Goal: Information Seeking & Learning: Learn about a topic

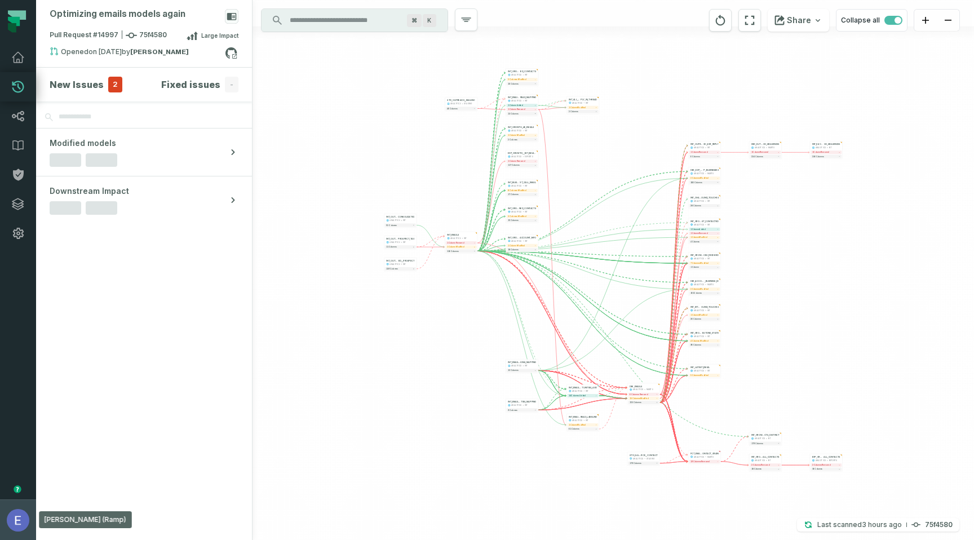
click at [0, 527] on button "[PERSON_NAME] (Ramp) [EMAIL_ADDRESS][DOMAIN_NAME]" at bounding box center [18, 520] width 36 height 41
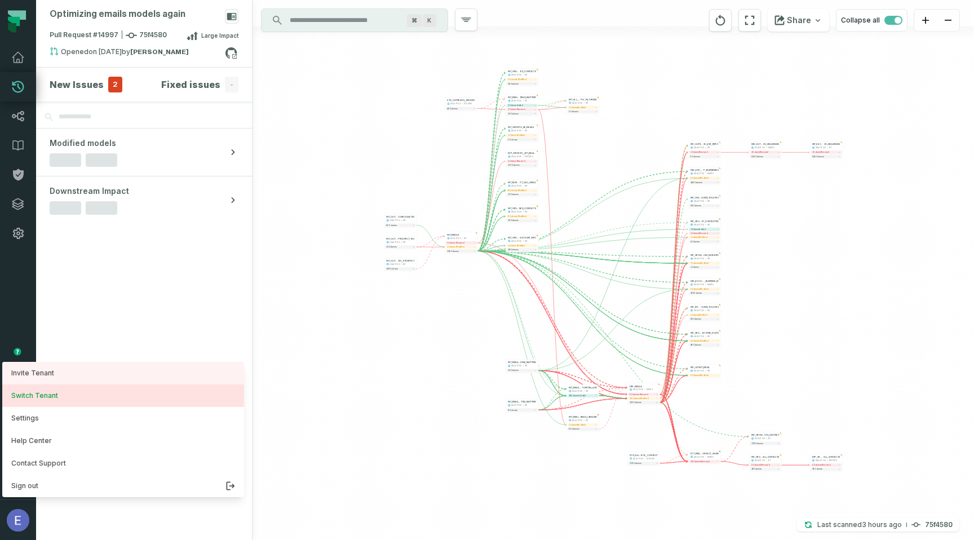
click at [37, 402] on button "Switch Tenant" at bounding box center [123, 396] width 242 height 23
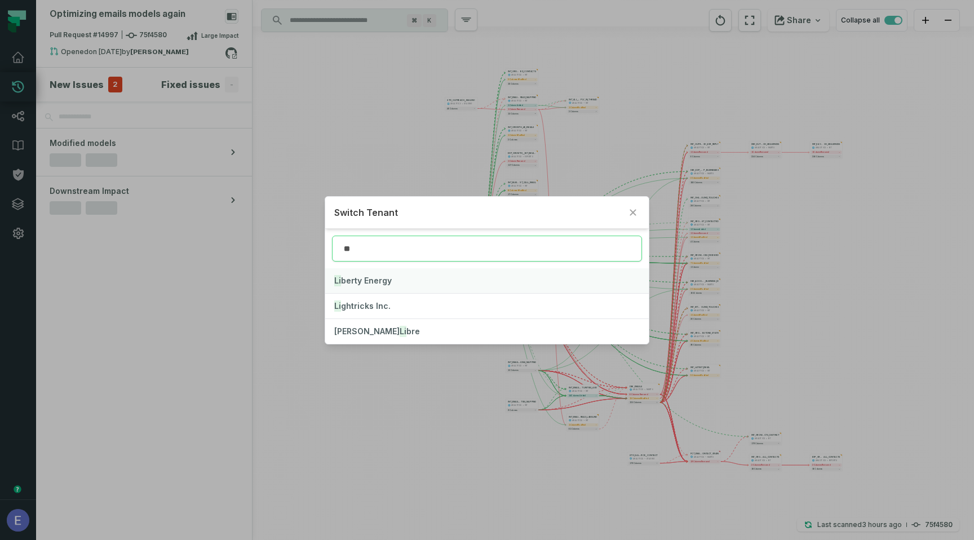
type input "**"
click at [436, 279] on button "[PERSON_NAME] Energy" at bounding box center [487, 280] width 324 height 25
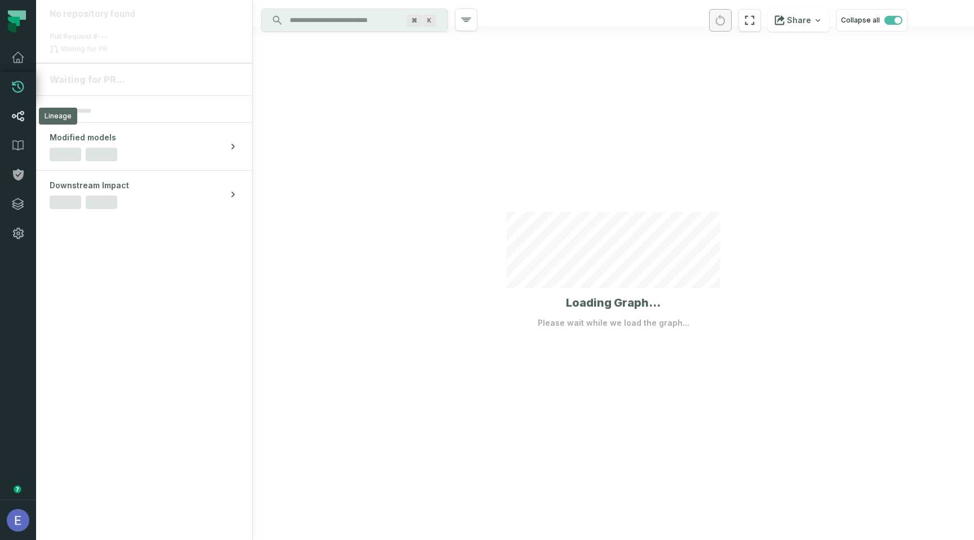
click at [14, 119] on icon at bounding box center [18, 116] width 14 height 14
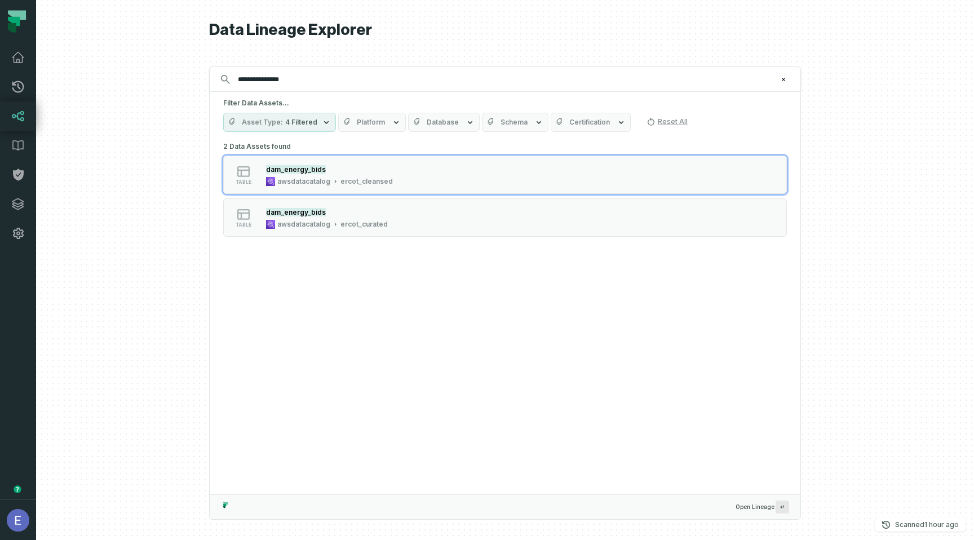
type input "**********"
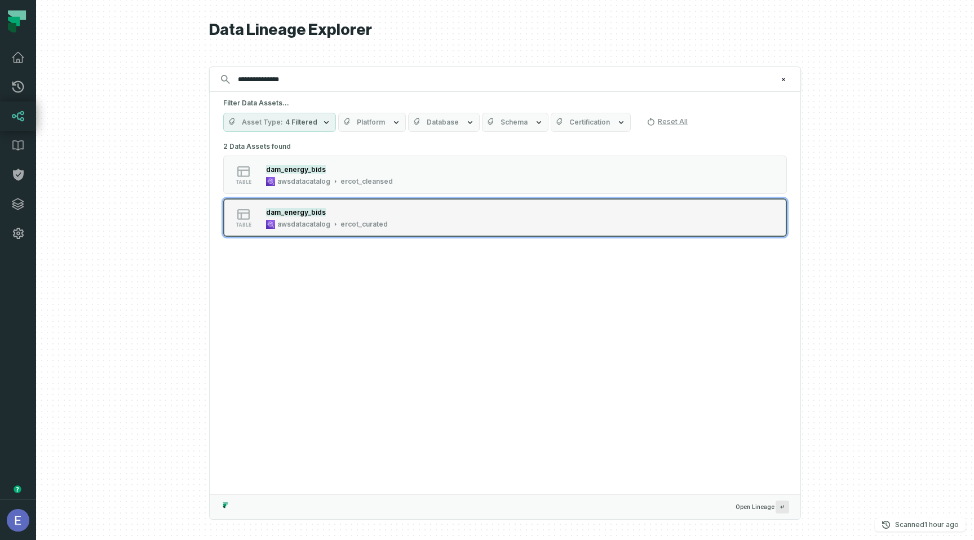
click at [422, 216] on div "table dam_energy_bids awsdatacatalog ercot_curated" at bounding box center [367, 217] width 282 height 23
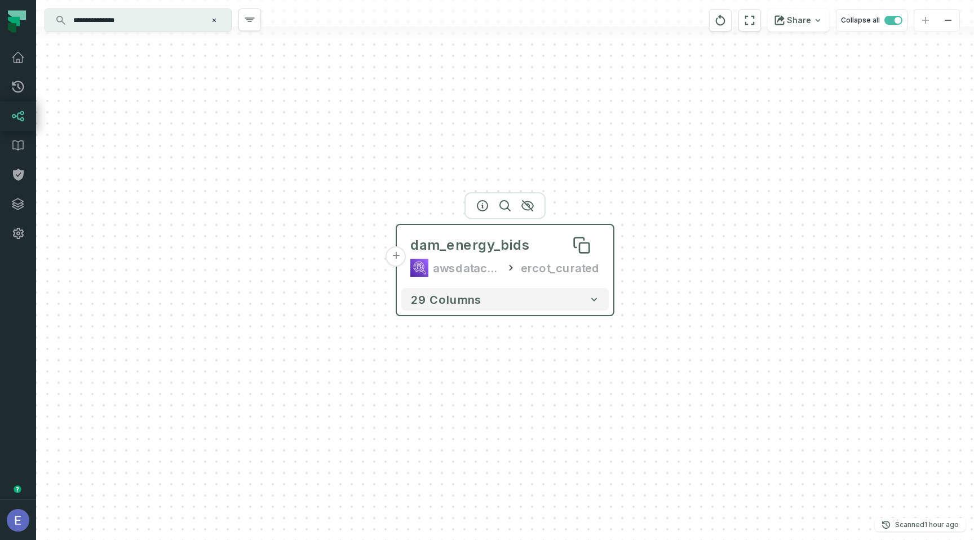
click at [529, 247] on div "dam_energy_bids" at bounding box center [505, 245] width 189 height 18
click at [482, 210] on icon "button" at bounding box center [483, 206] width 14 height 14
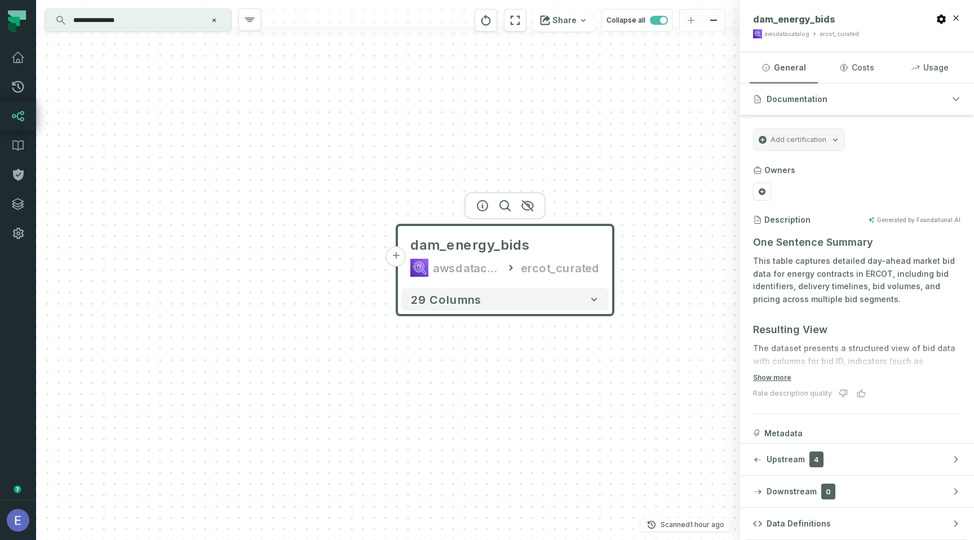
scroll to position [81, 0]
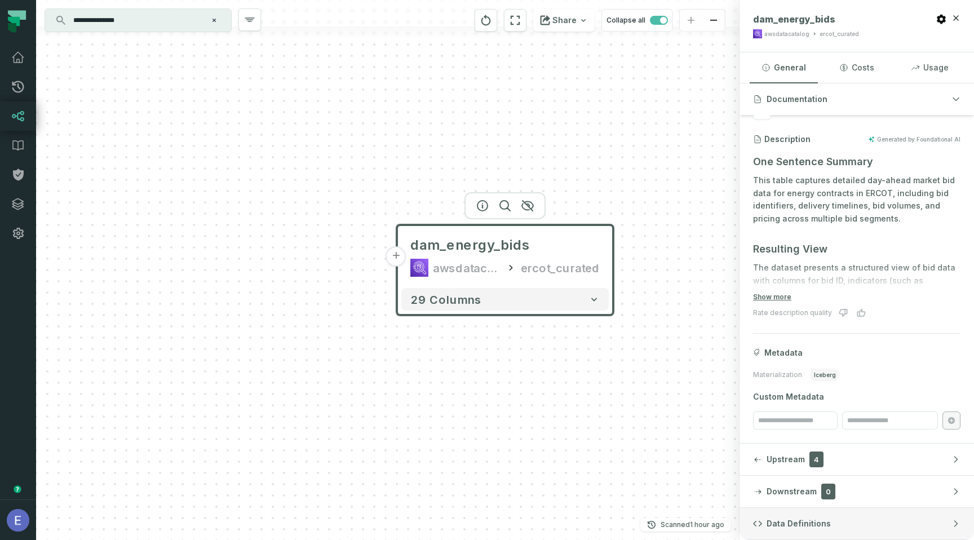
click at [855, 534] on button "Data Definitions" at bounding box center [857, 524] width 235 height 32
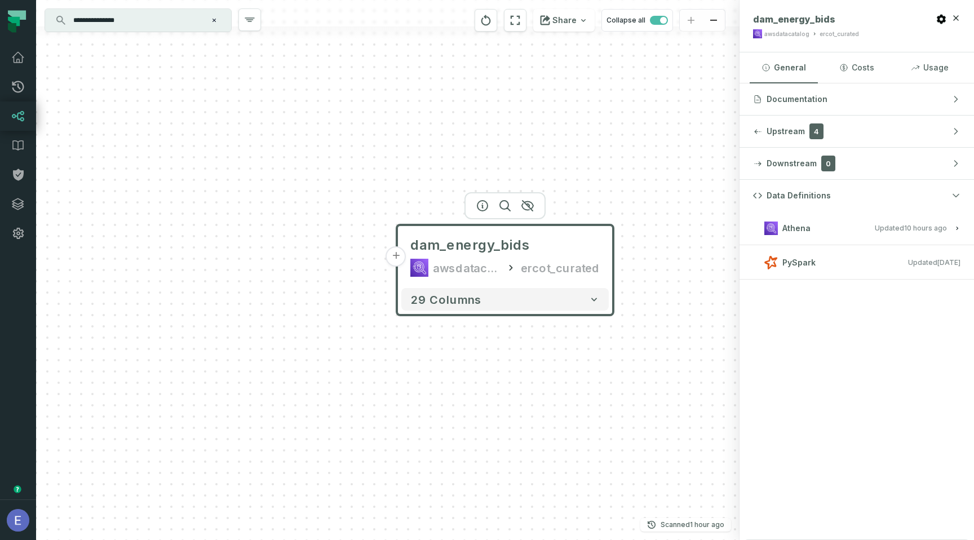
click at [395, 255] on button "+" at bounding box center [396, 256] width 20 height 20
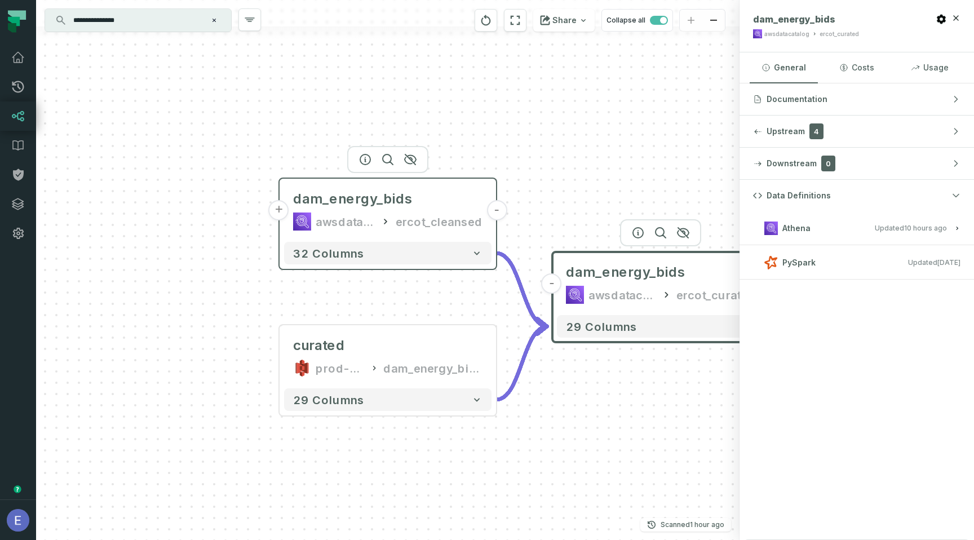
click at [398, 214] on div "awsdatacatalog ercot_cleansed" at bounding box center [387, 222] width 189 height 18
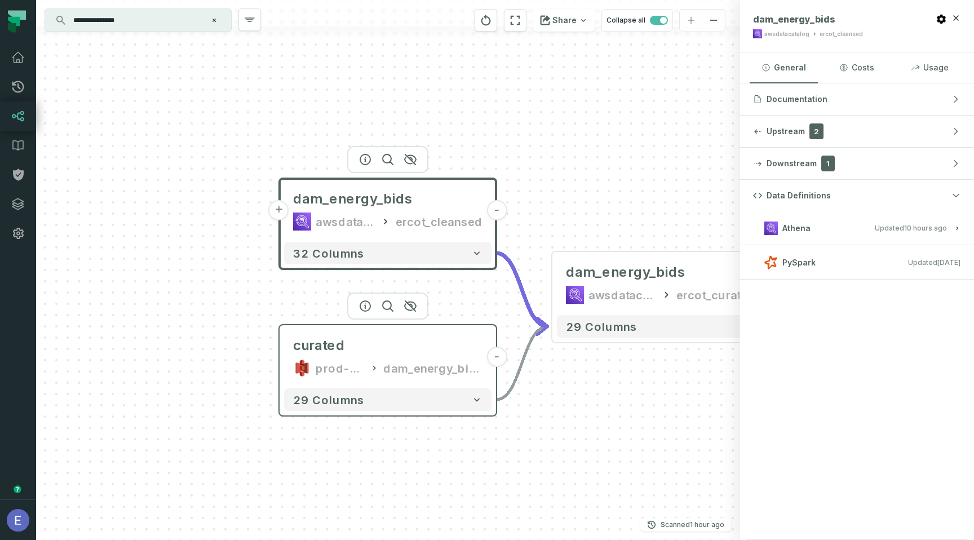
click at [376, 359] on div "prod-ercotapi-it-bhl-public-curated/ercot dam_energy_bids" at bounding box center [387, 368] width 189 height 18
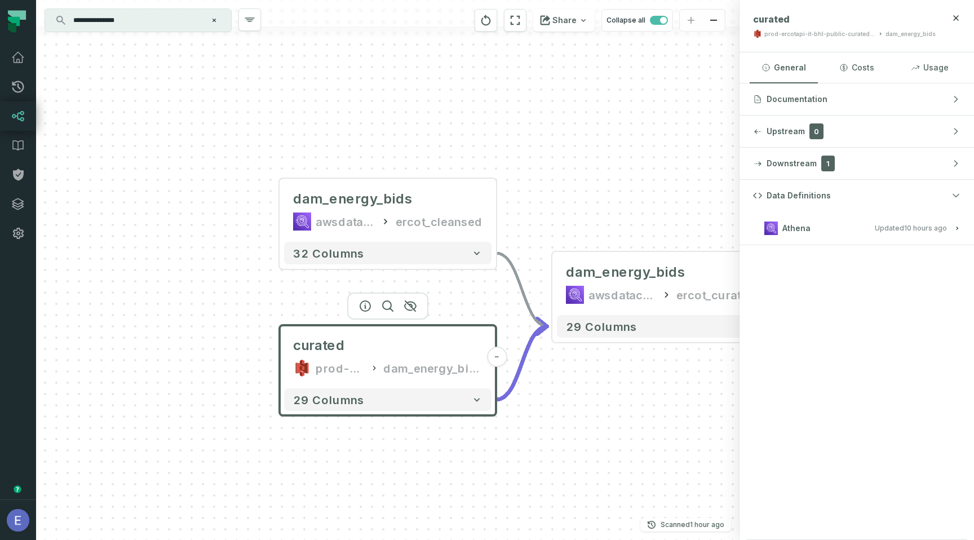
click at [789, 222] on div "Athena" at bounding box center [788, 229] width 46 height 14
click at [699, 269] on div "dam_energy_bids" at bounding box center [660, 272] width 189 height 18
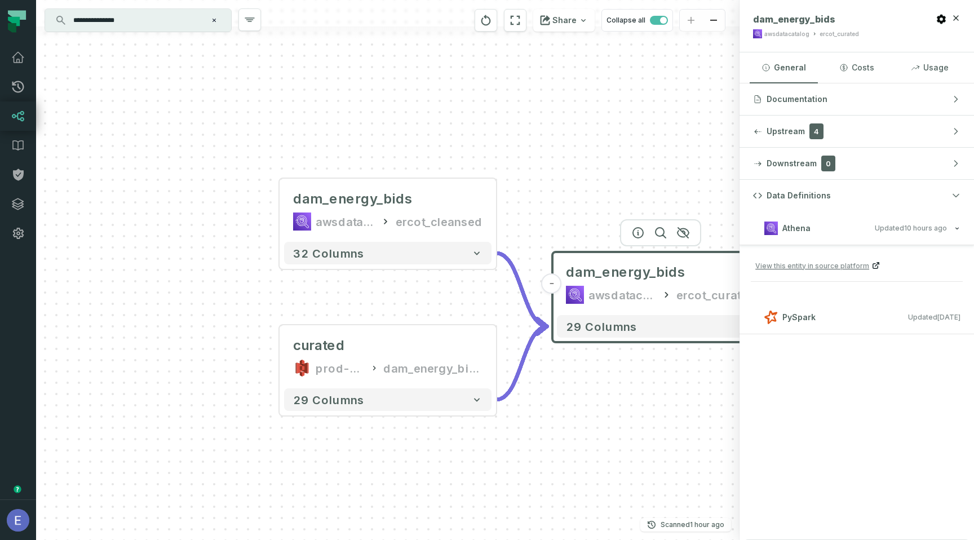
click at [830, 266] on span "View this entity in source platform" at bounding box center [813, 266] width 114 height 11
click at [19, 83] on icon at bounding box center [18, 87] width 14 height 14
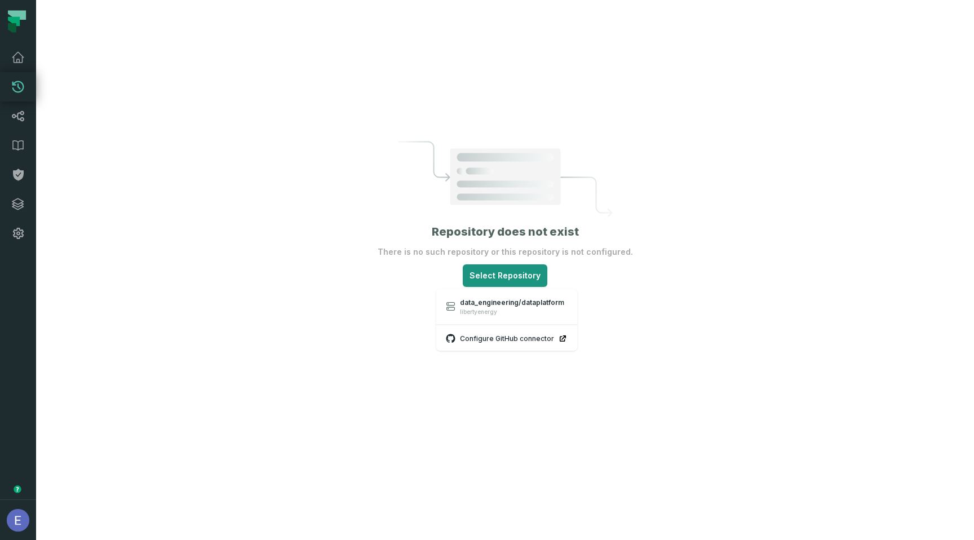
click at [501, 269] on html "Pull Requests Dashboard Lineage Data Catalog Policies Integrations Settings [PE…" at bounding box center [487, 270] width 974 height 540
click at [499, 305] on span "data_engineering/dataplatform" at bounding box center [512, 302] width 104 height 9
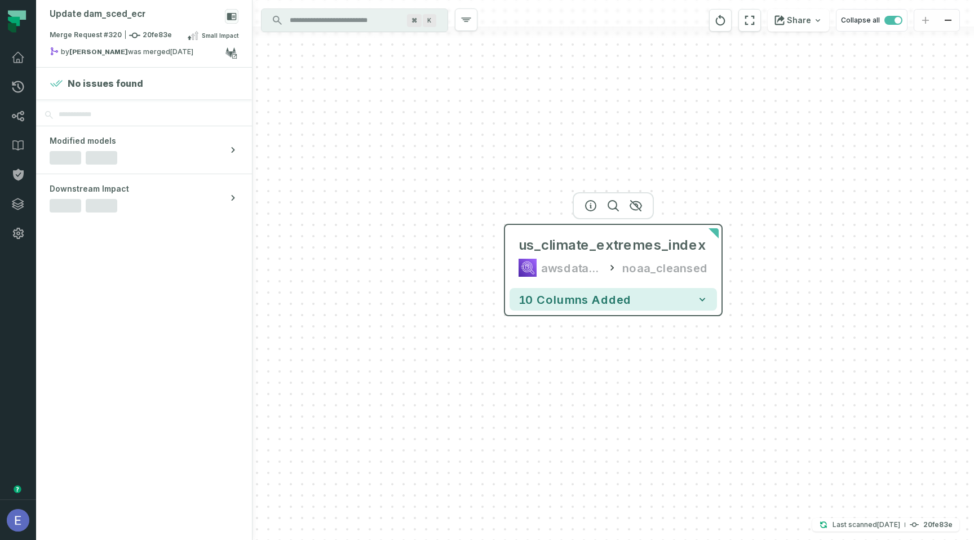
click at [571, 260] on div "awsdatacatalog" at bounding box center [571, 268] width 61 height 18
click at [589, 208] on icon "button" at bounding box center [591, 206] width 14 height 14
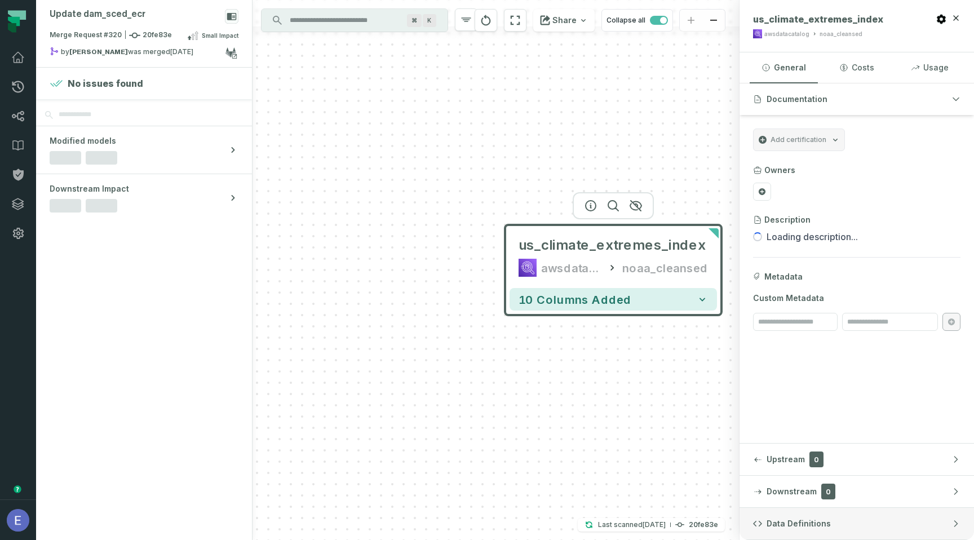
click at [856, 526] on button "Data Definitions" at bounding box center [857, 524] width 235 height 32
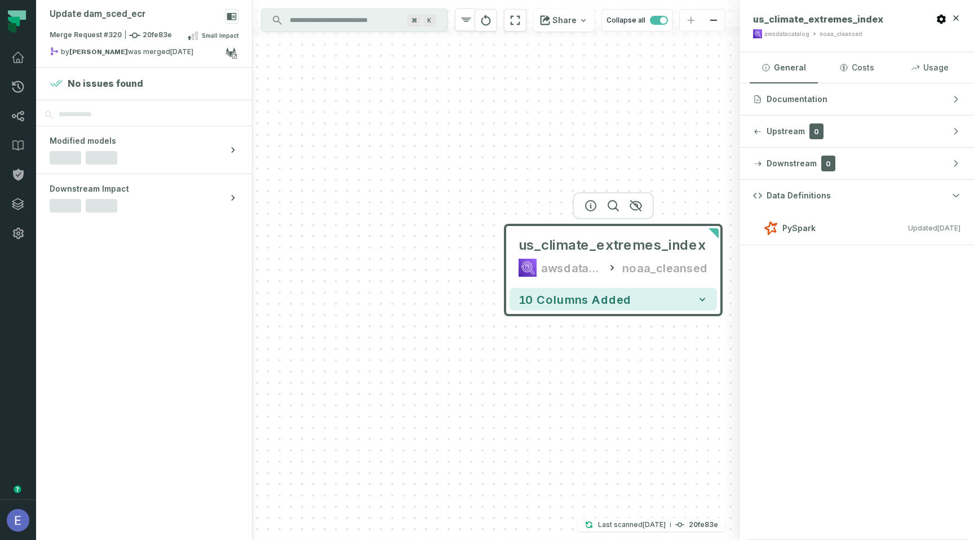
click at [786, 254] on div "Data Definitions PySpark Updated [DATE] 8:30:05 PM" at bounding box center [857, 360] width 235 height 360
click at [159, 40] on span "Merge Request #320 20fe83e" at bounding box center [111, 35] width 122 height 11
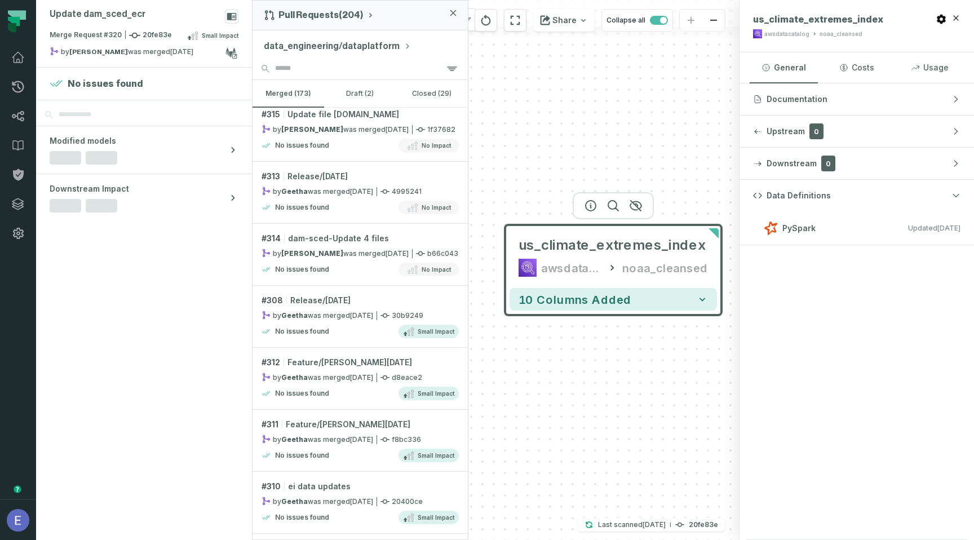
scroll to position [413, 0]
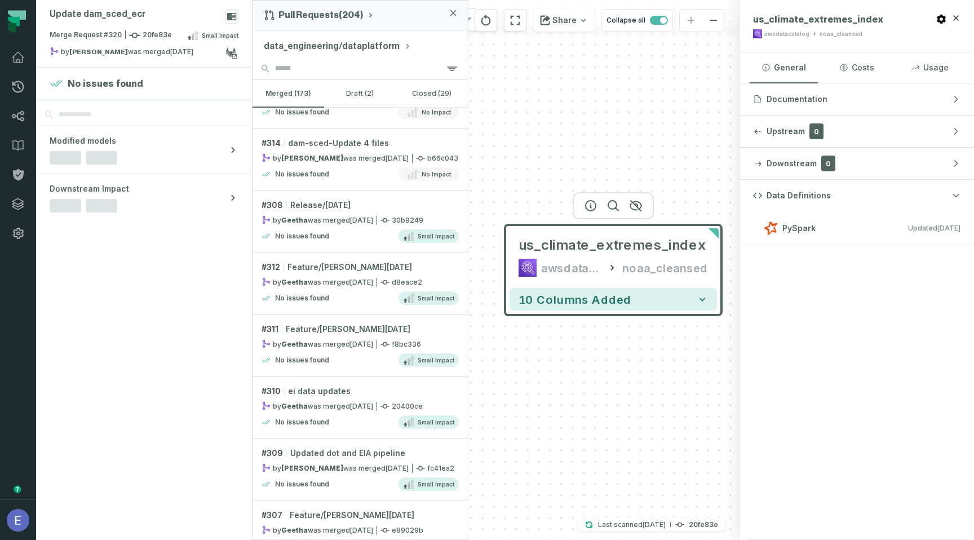
click at [336, 221] on div "by [PERSON_NAME] was merged [DATE] 11:42:42 PM" at bounding box center [318, 220] width 112 height 10
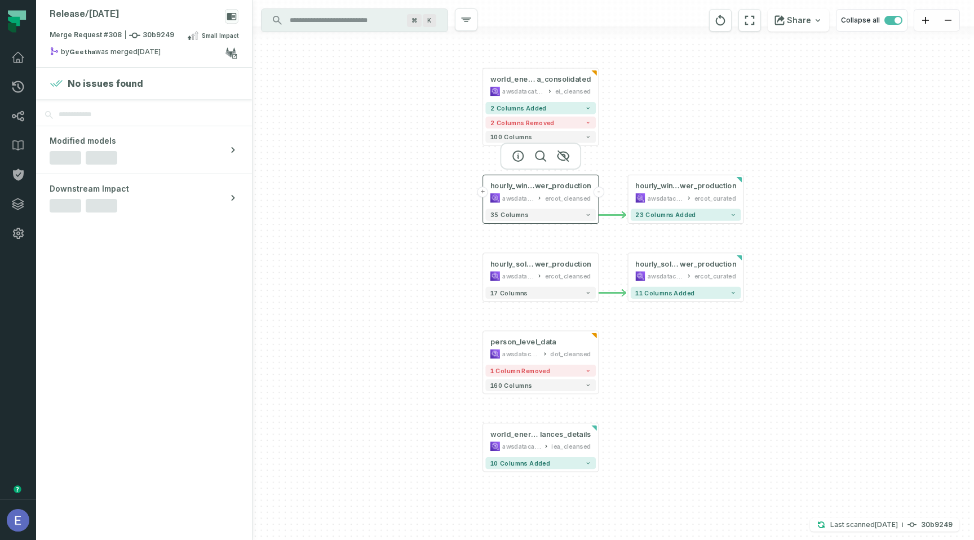
click at [528, 197] on div "awsdatacatalog" at bounding box center [518, 198] width 32 height 10
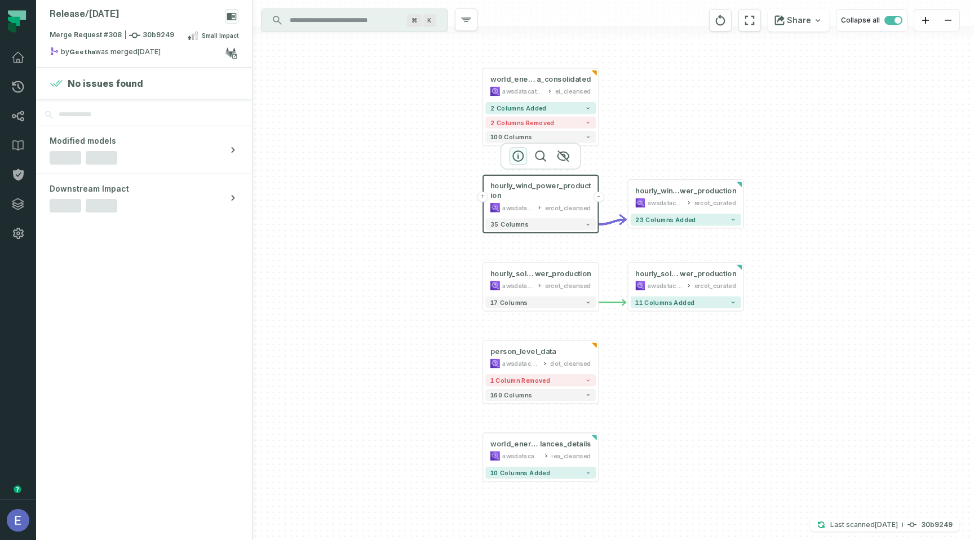
click at [520, 158] on icon "button" at bounding box center [518, 156] width 14 height 14
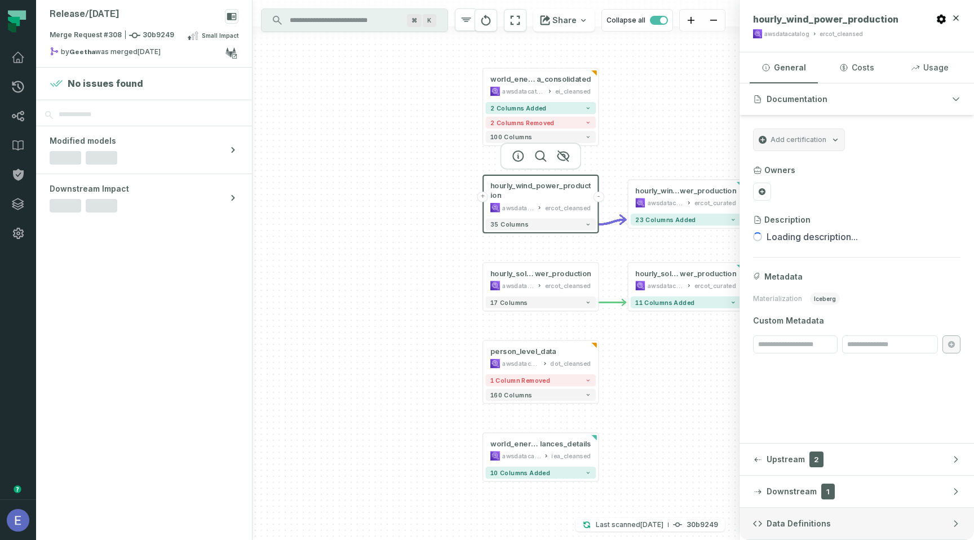
click at [836, 527] on button "Data Definitions" at bounding box center [857, 524] width 235 height 32
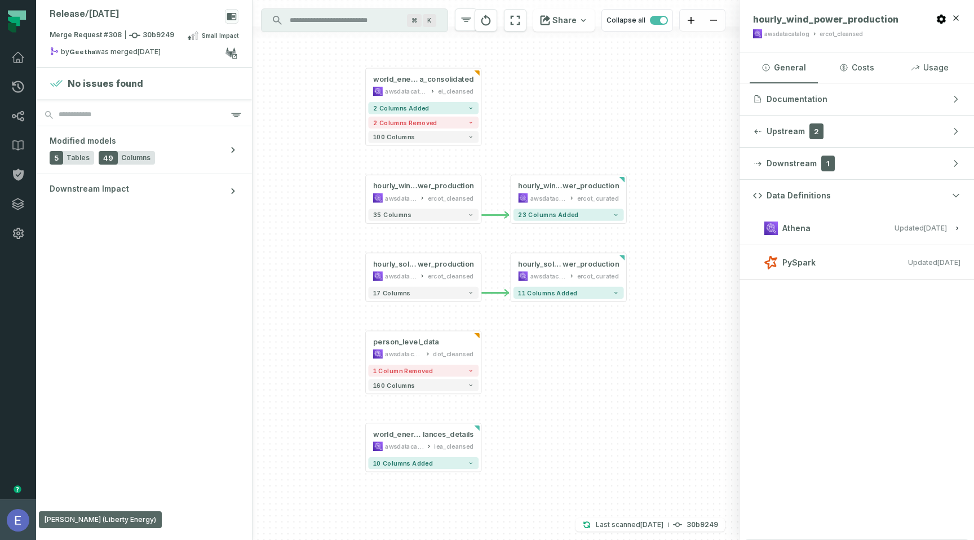
click at [5, 528] on button "[PERSON_NAME] (Liberty Energy) [EMAIL_ADDRESS][DOMAIN_NAME]" at bounding box center [18, 520] width 36 height 41
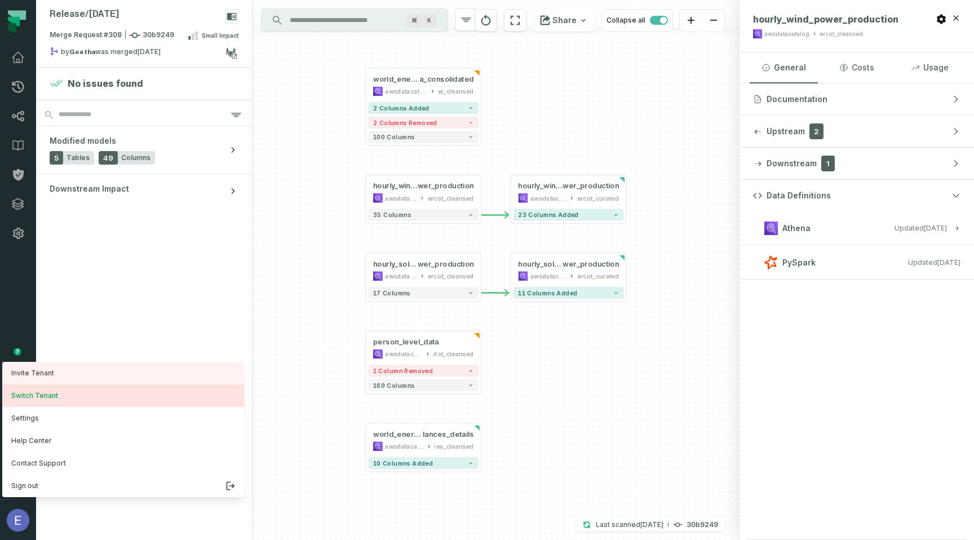
click at [54, 396] on button "Switch Tenant" at bounding box center [123, 396] width 242 height 23
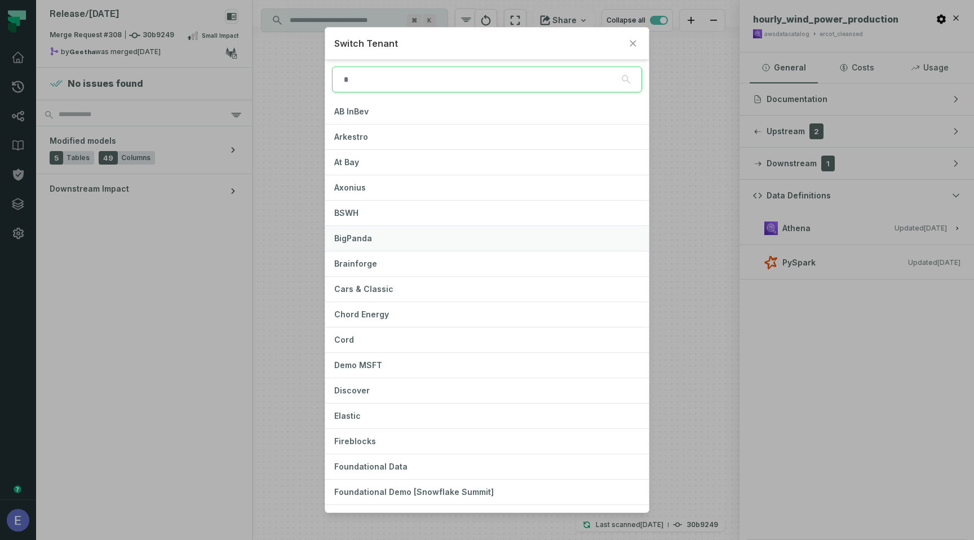
click at [370, 237] on span "BigPanda" at bounding box center [353, 238] width 38 height 10
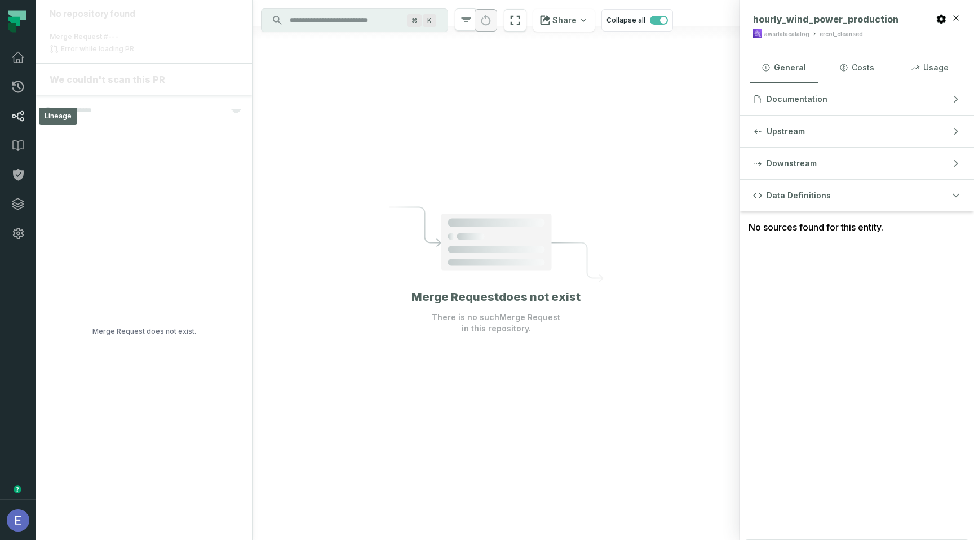
click at [15, 111] on icon at bounding box center [18, 116] width 14 height 14
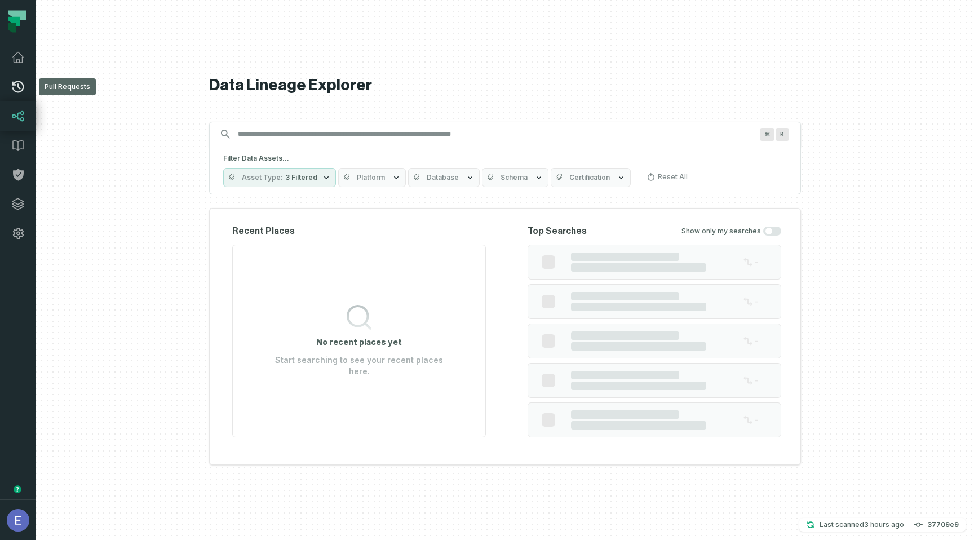
click at [19, 83] on icon at bounding box center [18, 87] width 14 height 14
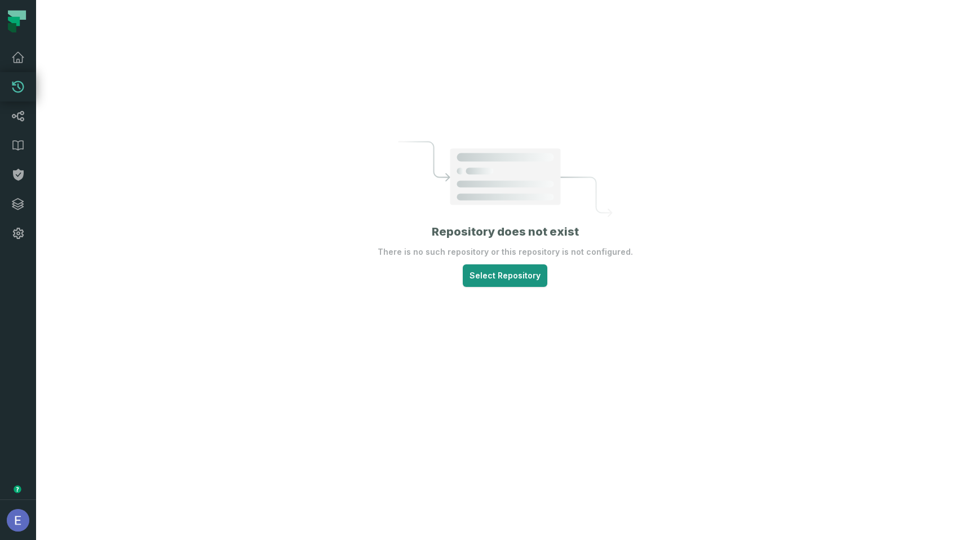
click at [514, 267] on html "Pull Requests Dashboard Lineage Data Catalog Policies Integrations Settings [PE…" at bounding box center [487, 270] width 974 height 540
click at [514, 299] on span "data-platform-resources" at bounding box center [502, 302] width 85 height 9
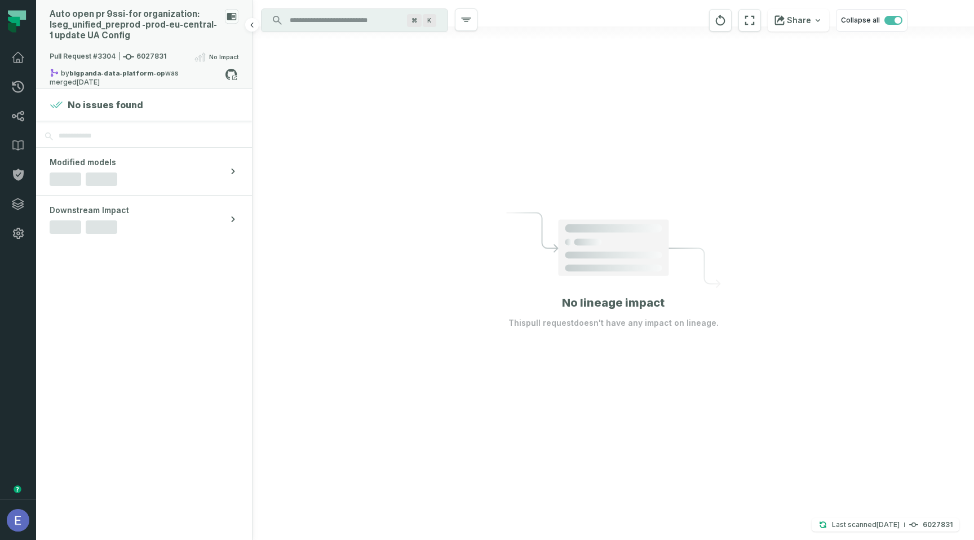
click at [182, 68] on div "by bigpanda-data-platform-op was merged [DATE] 8:26:57 PM" at bounding box center [137, 75] width 175 height 14
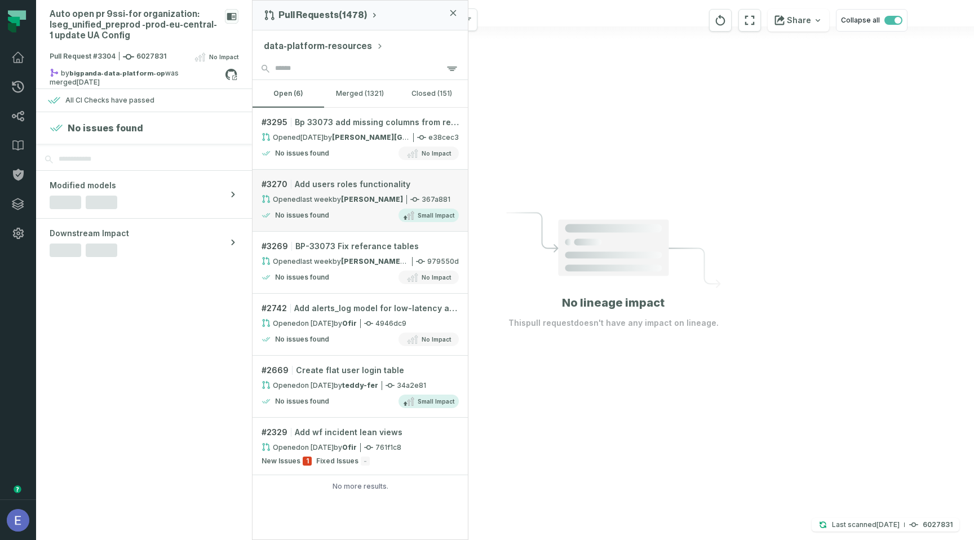
click at [345, 197] on strong "[PERSON_NAME]" at bounding box center [372, 199] width 62 height 8
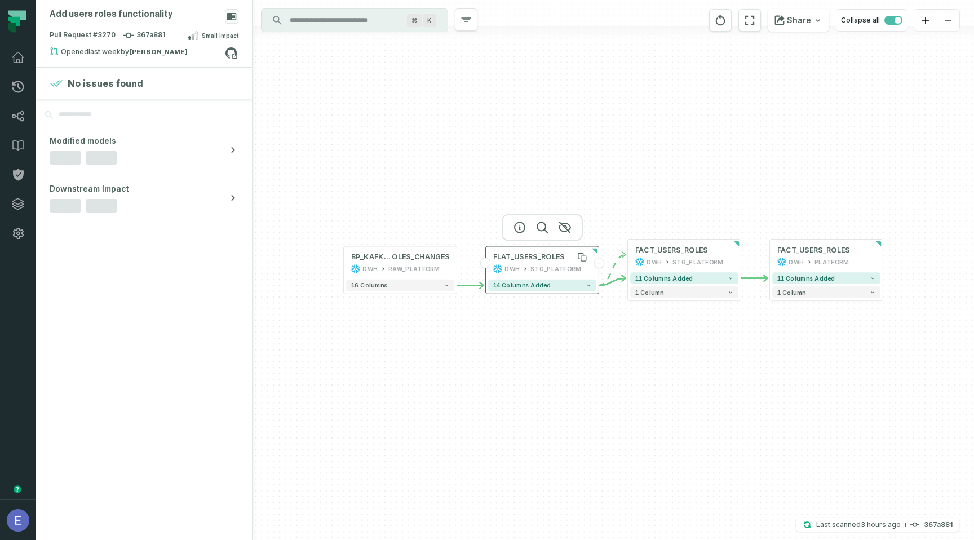
click at [532, 261] on div "FLAT_USERS_ROLES" at bounding box center [529, 258] width 72 height 10
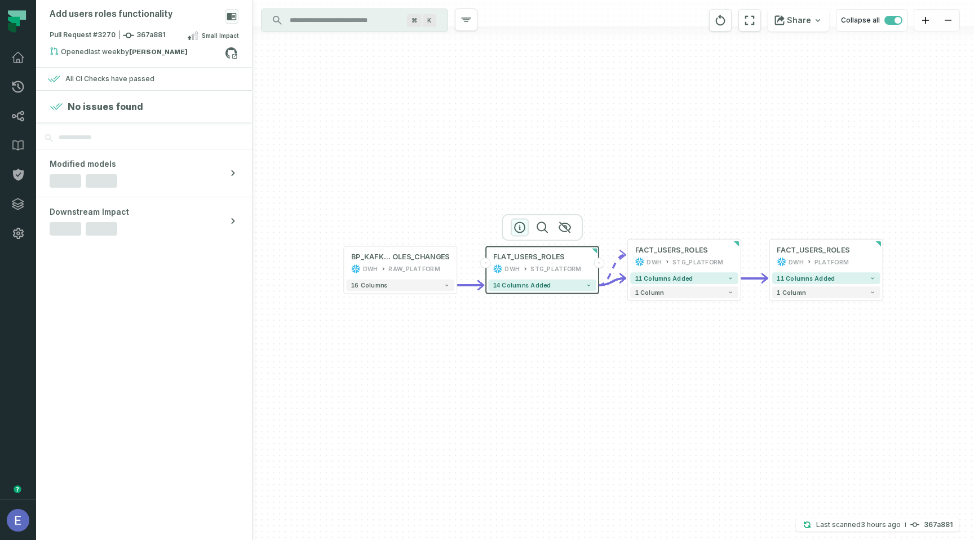
click at [524, 224] on icon "button" at bounding box center [520, 227] width 14 height 14
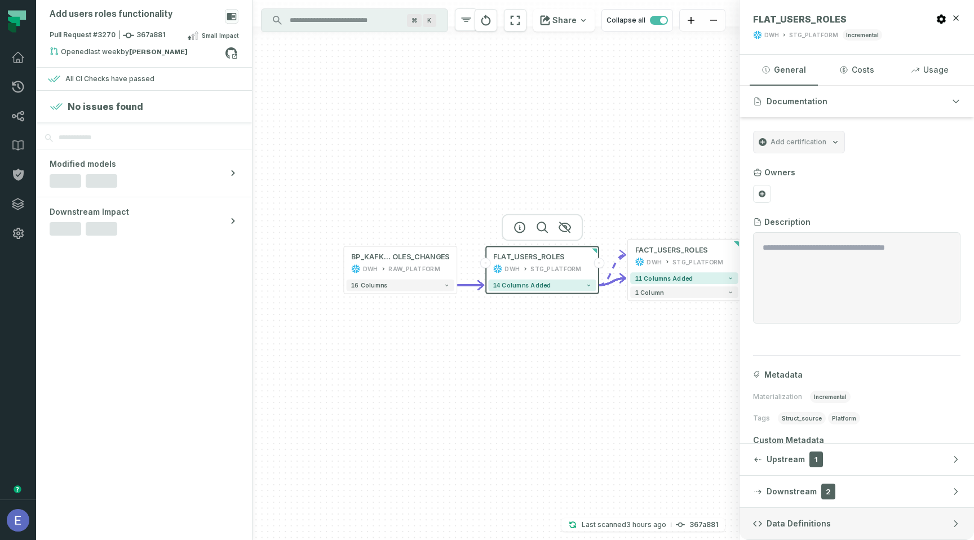
click at [865, 527] on button "Data Definitions" at bounding box center [857, 524] width 235 height 32
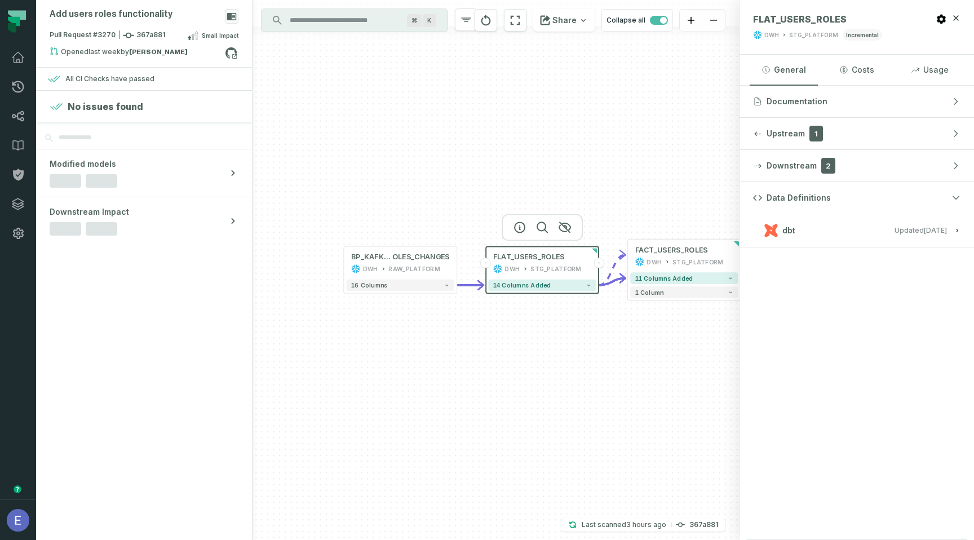
click at [941, 239] on h3 "dbt Updated [DATE] 6:35:49 AM" at bounding box center [857, 231] width 235 height 34
click at [945, 231] on relative-time "[DATE] 6:35:49 AM" at bounding box center [935, 230] width 23 height 8
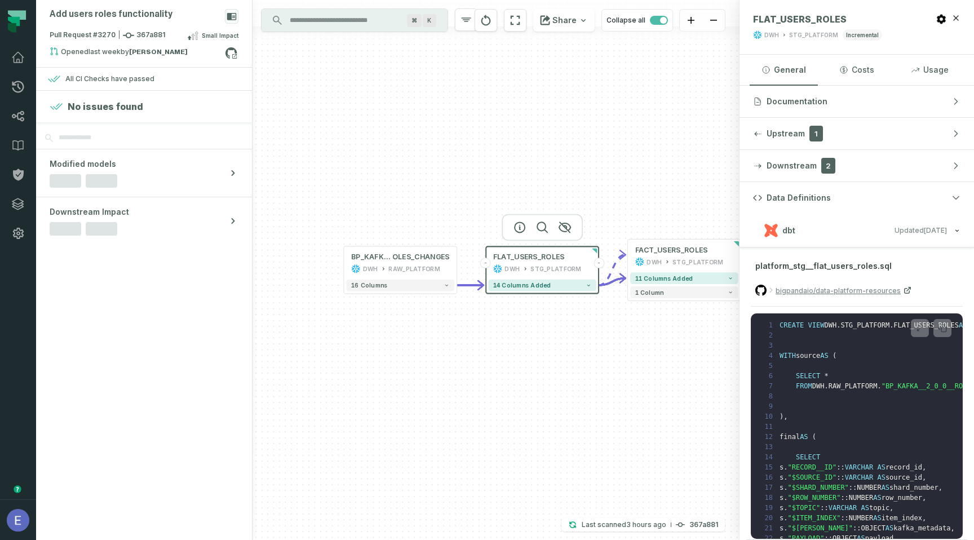
scroll to position [11, 0]
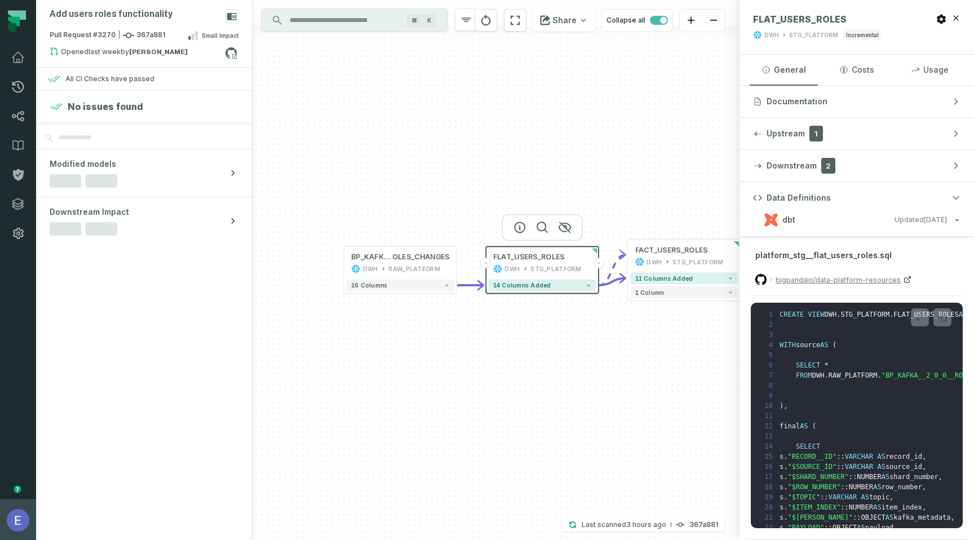
click at [16, 524] on img "button" at bounding box center [18, 520] width 23 height 23
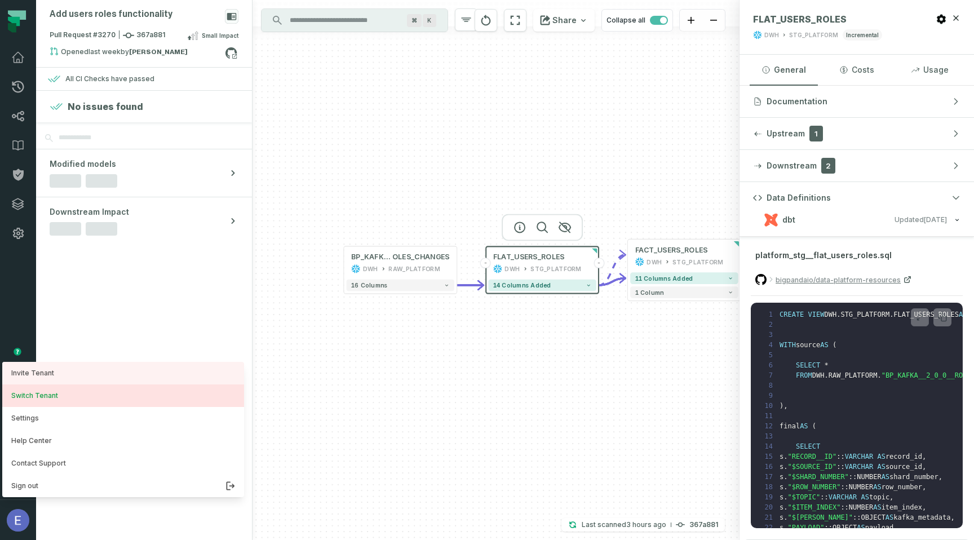
click at [71, 402] on button "Switch Tenant" at bounding box center [123, 396] width 242 height 23
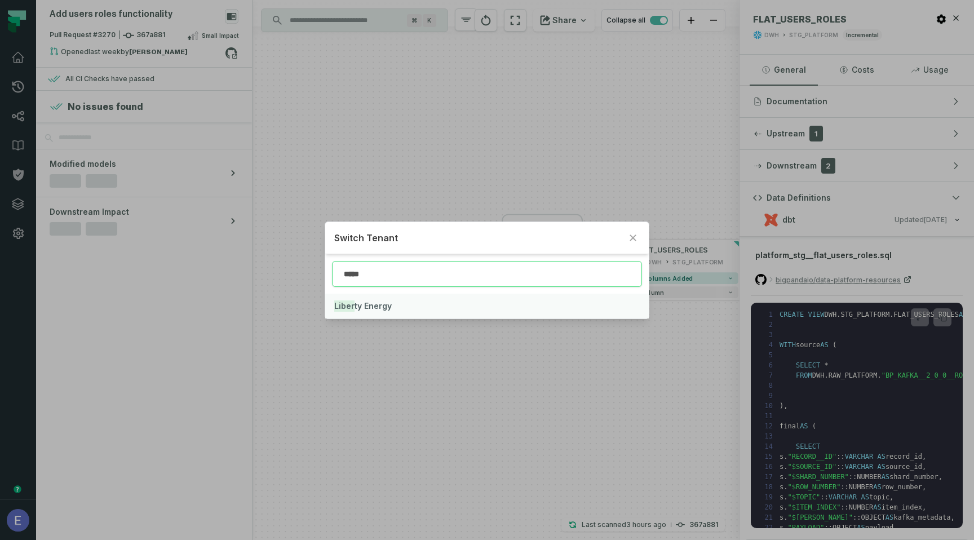
type input "*****"
click at [433, 305] on button "Liber ty Energy" at bounding box center [487, 306] width 324 height 25
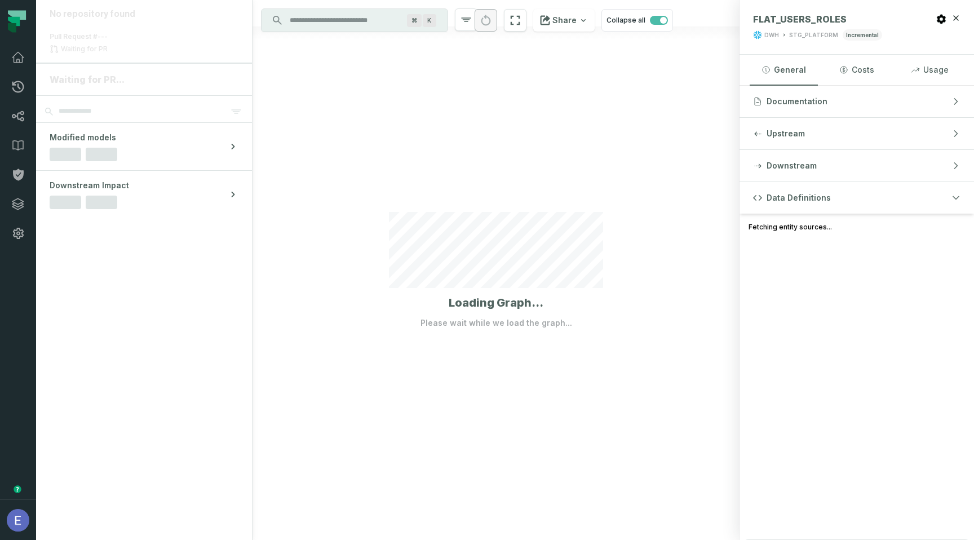
scroll to position [0, 0]
click at [24, 122] on icon at bounding box center [18, 116] width 14 height 14
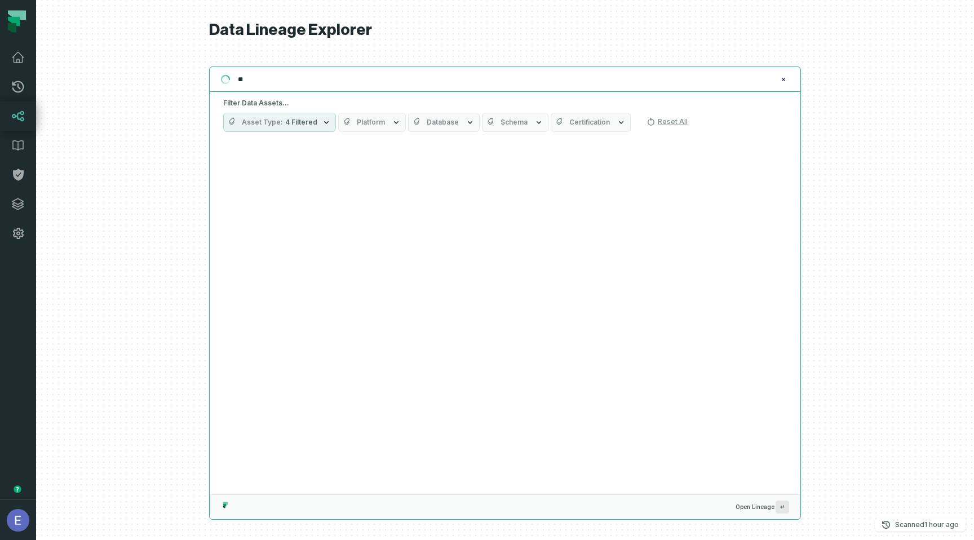
type input "*"
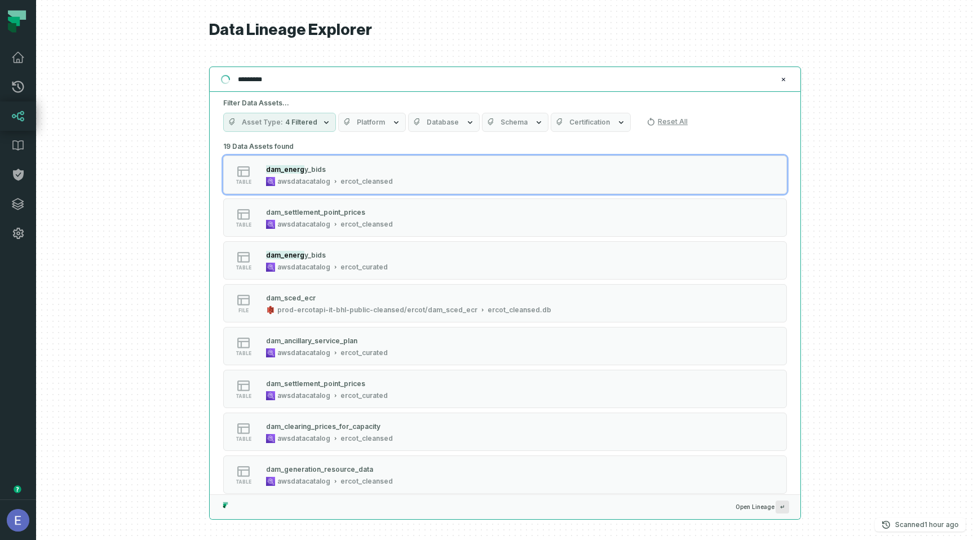
type input "**********"
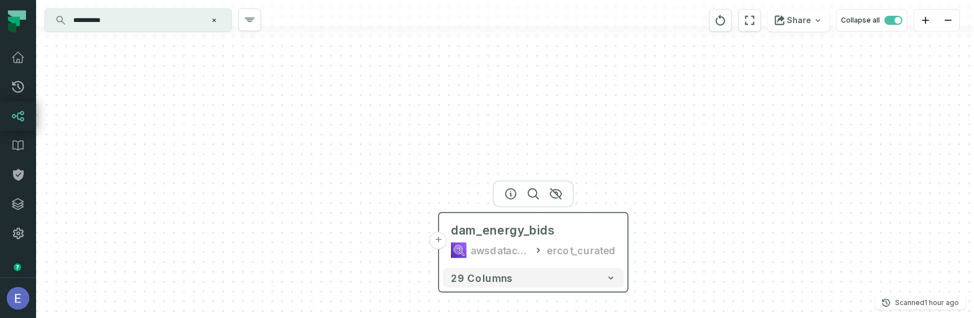
click at [514, 245] on div "awsdatacatalog" at bounding box center [500, 250] width 59 height 16
click at [509, 195] on icon "button" at bounding box center [511, 194] width 14 height 14
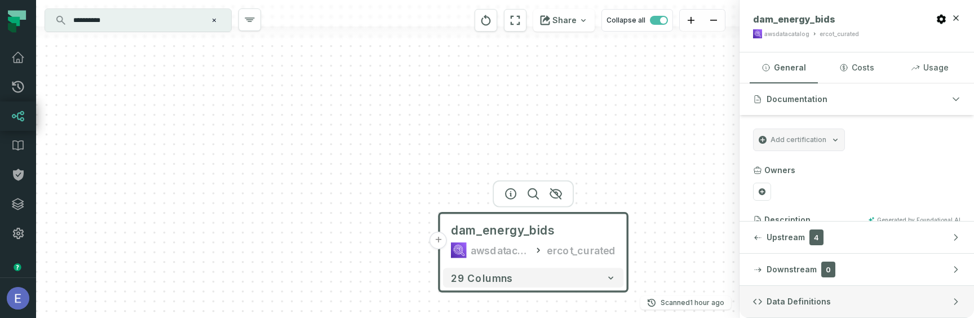
click at [817, 298] on span "Data Definitions" at bounding box center [799, 301] width 64 height 11
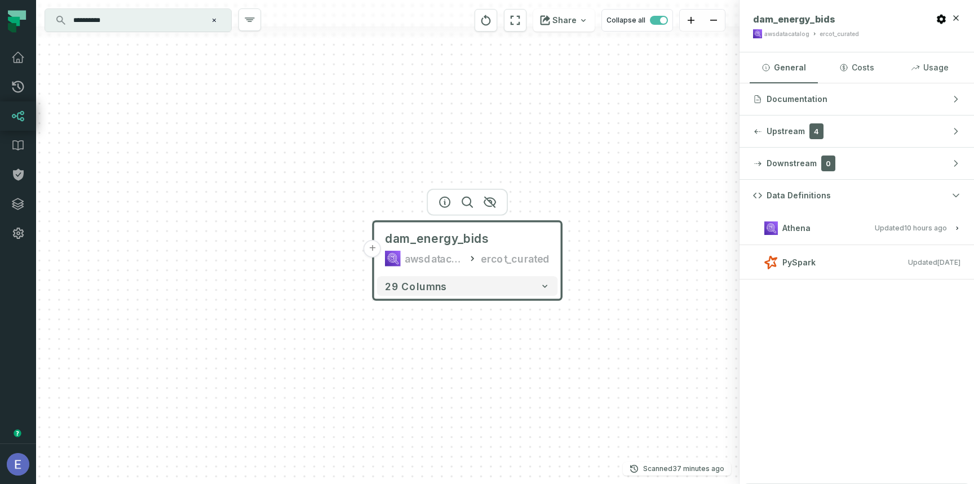
drag, startPoint x: 465, startPoint y: 365, endPoint x: 399, endPoint y: 373, distance: 66.5
click at [399, 373] on div "+ dam_energy_bids awsdatacatalog ercot_curated 29 columns" at bounding box center [388, 242] width 704 height 484
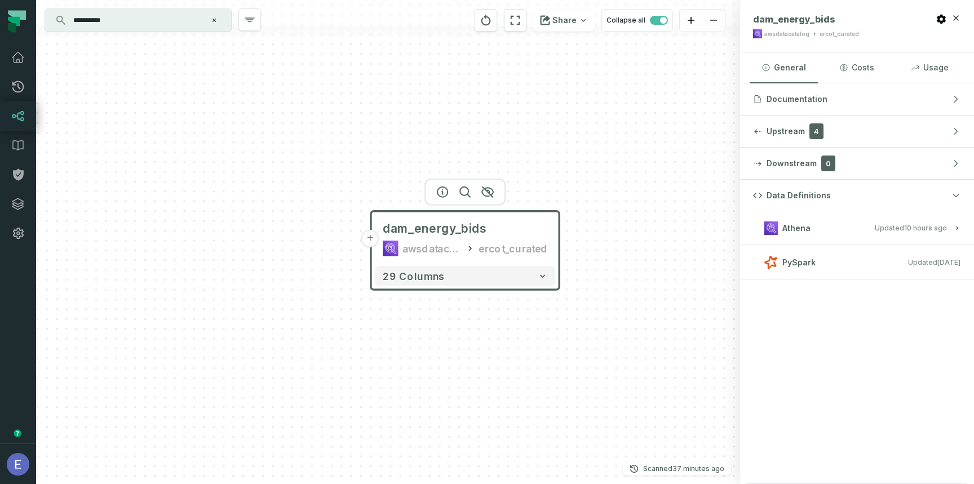
drag, startPoint x: 399, startPoint y: 373, endPoint x: 396, endPoint y: 363, distance: 10.4
click at [396, 363] on div "+ dam_energy_bids awsdatacatalog ercot_curated 29 columns" at bounding box center [388, 242] width 704 height 484
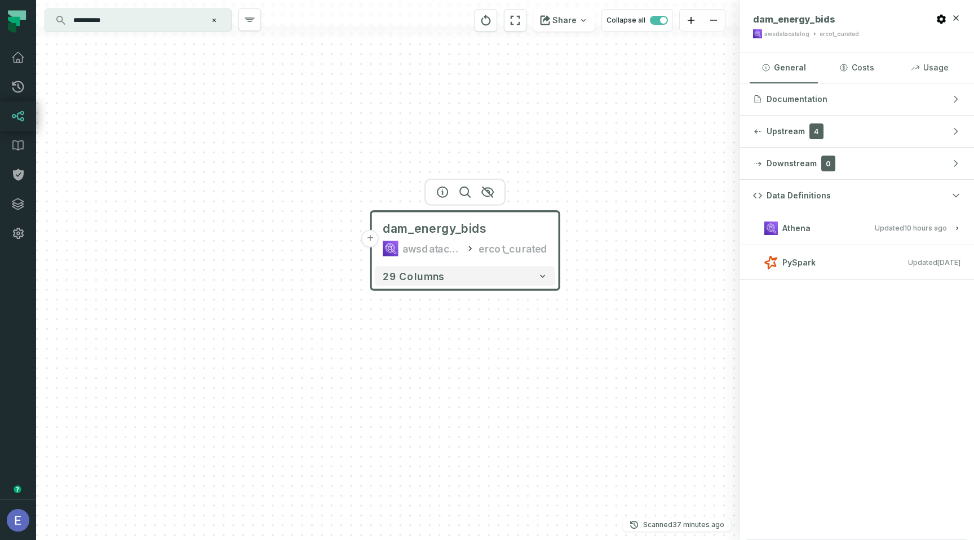
click at [78, 0] on html "**********" at bounding box center [487, 270] width 974 height 540
click at [888, 264] on h3 "PySpark Updated [DATE] 9:41:23 PM" at bounding box center [857, 263] width 235 height 34
click at [899, 256] on div "Data Definitions Athena Updated [DATE] 1:02:44 AM PySpark Updated [DATE] 9:41:2…" at bounding box center [857, 360] width 235 height 360
drag, startPoint x: 860, startPoint y: 346, endPoint x: 892, endPoint y: 348, distance: 32.3
click at [892, 348] on div "Data Definitions Athena Updated [DATE] 1:02:44 AM PySpark Updated [DATE] 9:41:2…" at bounding box center [857, 360] width 235 height 360
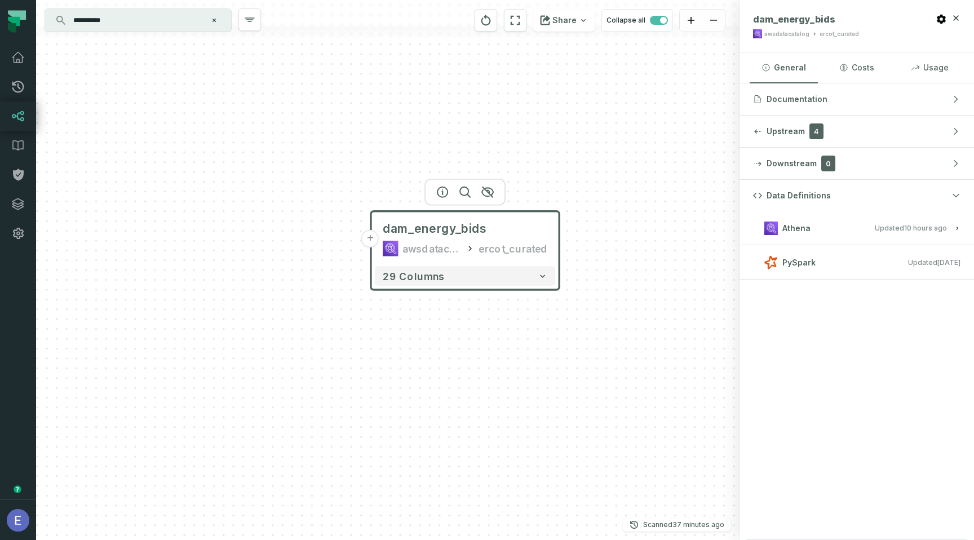
click at [892, 348] on div "Data Definitions Athena Updated [DATE] 1:02:44 AM PySpark Updated [DATE] 9:41:2…" at bounding box center [857, 360] width 235 height 360
click at [897, 280] on div "Data Definitions Athena Updated [DATE] 1:02:44 AM PySpark Updated [DATE] 9:41:2…" at bounding box center [857, 360] width 235 height 360
drag, startPoint x: 897, startPoint y: 280, endPoint x: 921, endPoint y: 249, distance: 39.3
click at [921, 249] on div "Data Definitions Athena Updated [DATE] 1:02:44 AM PySpark Updated [DATE] 9:41:2…" at bounding box center [857, 360] width 235 height 360
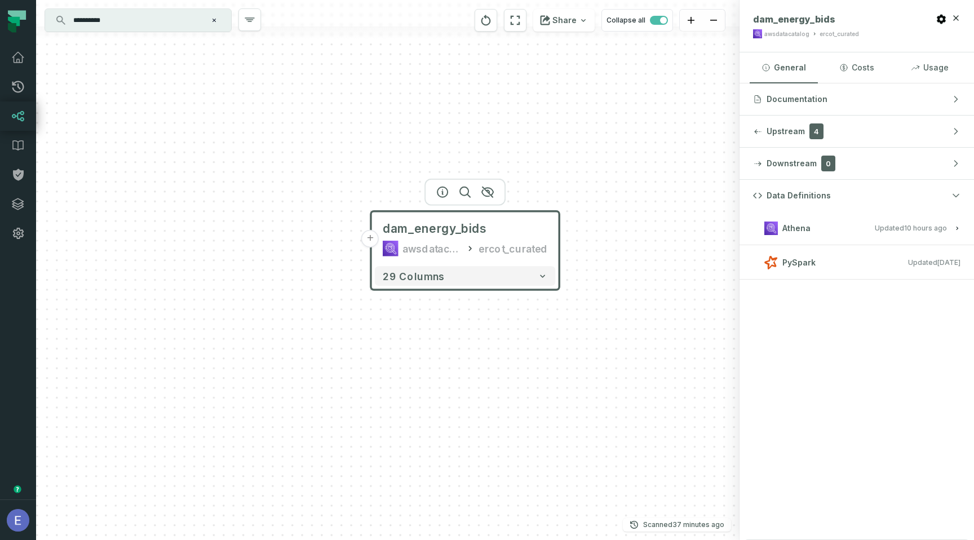
click at [921, 252] on h3 "PySpark Updated [DATE] 9:41:23 PM" at bounding box center [857, 263] width 235 height 34
click at [370, 240] on button "+" at bounding box center [369, 238] width 17 height 17
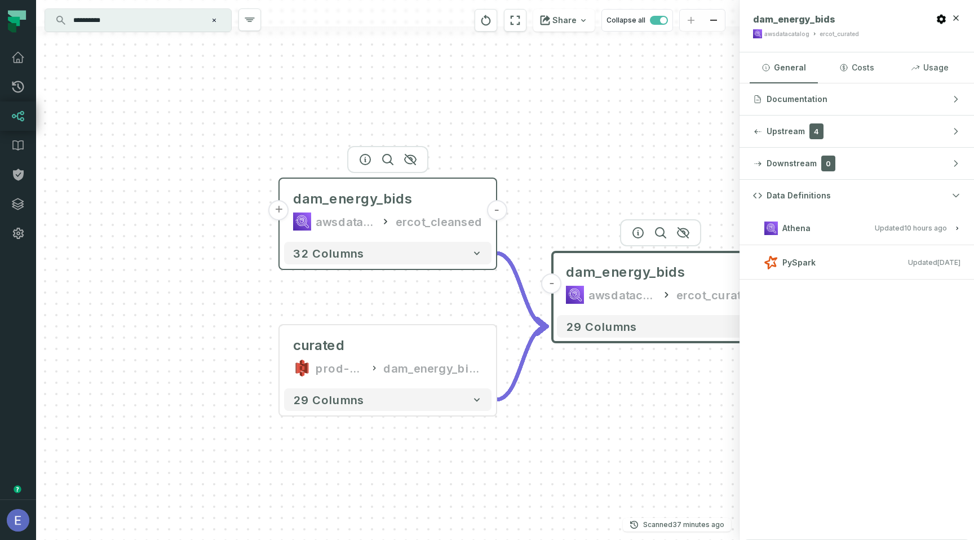
click at [391, 233] on div "dam_energy_bids awsdatacatalog ercot_cleansed" at bounding box center [388, 210] width 208 height 54
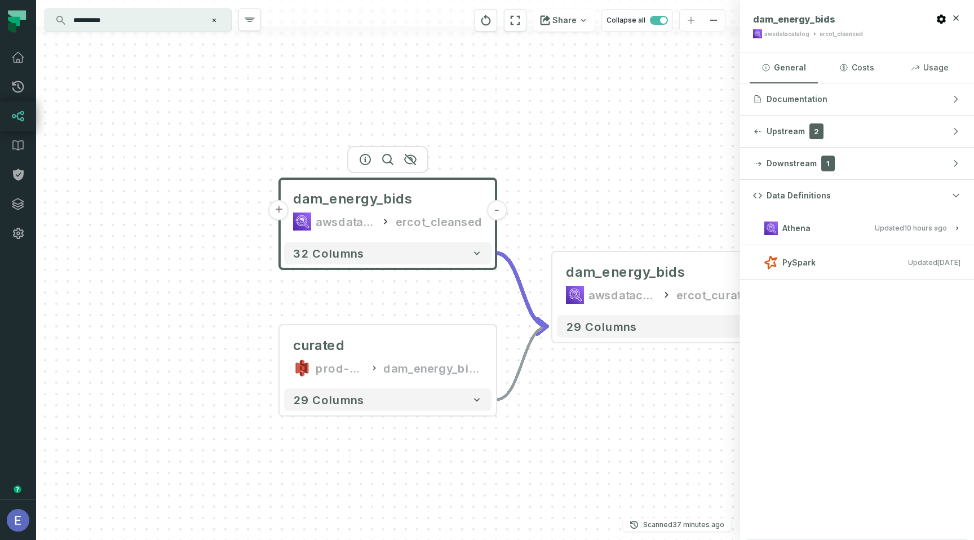
click at [851, 219] on div "Athena Updated [DATE] 1:02:44 AM PySpark Updated [DATE] 9:41:23 PM" at bounding box center [857, 245] width 235 height 68
click at [839, 235] on button "Athena Updated [DATE] 1:02:44 AM" at bounding box center [857, 227] width 208 height 15
click at [895, 224] on span "Updated [DATE] 1:02:44 AM" at bounding box center [911, 228] width 72 height 8
click at [759, 262] on h3 "PySpark Updated [DATE] 9:41:23 PM" at bounding box center [857, 263] width 235 height 34
click at [636, 293] on div "awsdatacatalog" at bounding box center [623, 295] width 68 height 18
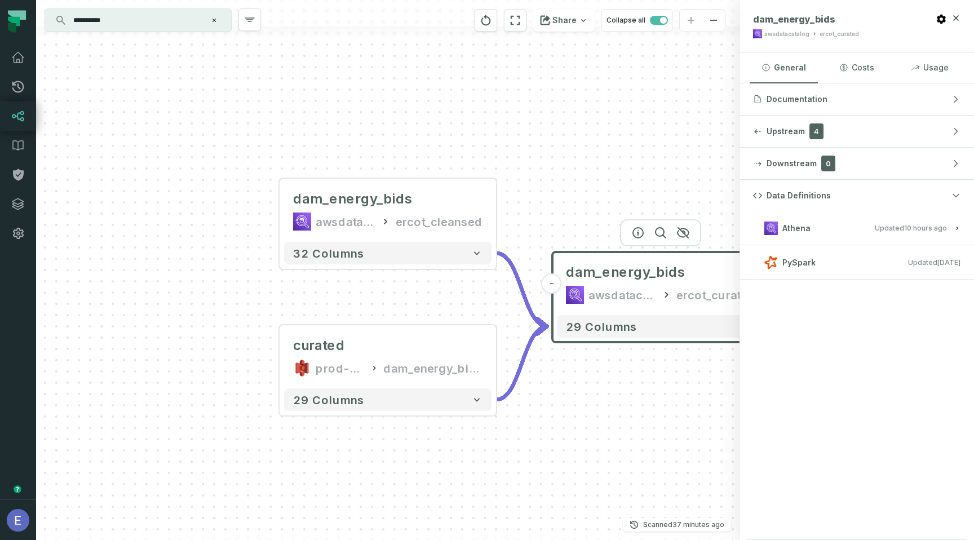
click at [866, 308] on div "Data Definitions Athena Updated [DATE] 1:02:44 AM PySpark Updated [DATE] 9:41:2…" at bounding box center [857, 360] width 235 height 360
